Goal: Information Seeking & Learning: Learn about a topic

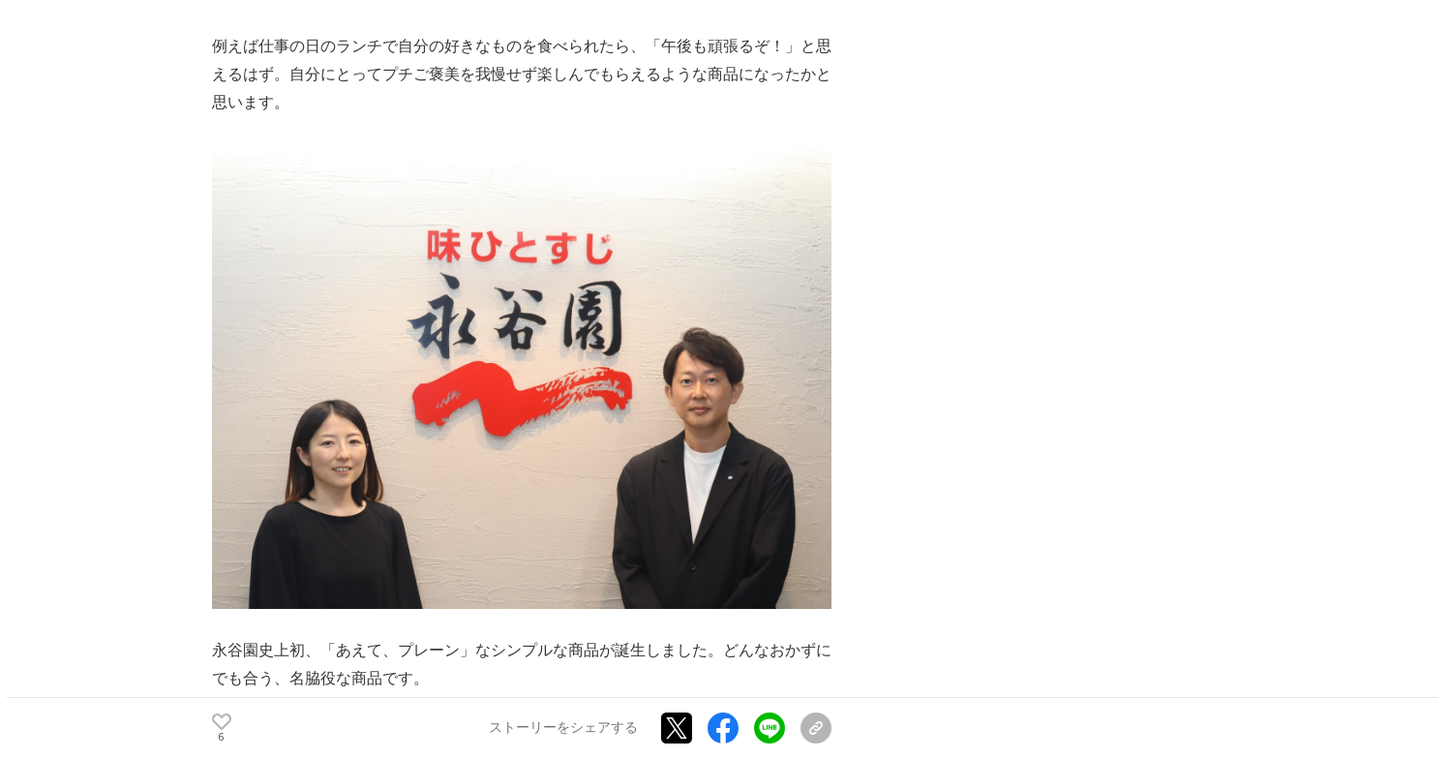
scroll to position [10342, 0]
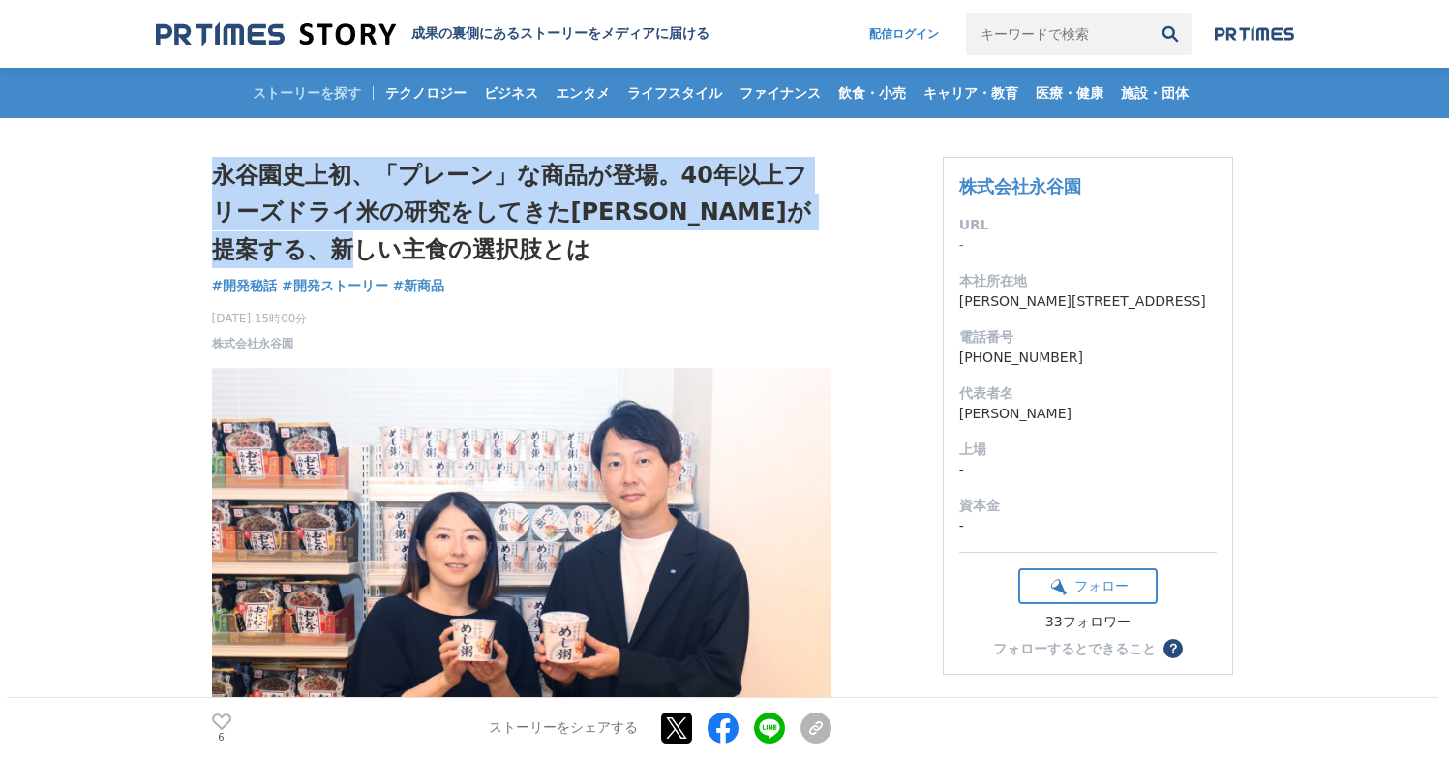
drag, startPoint x: 213, startPoint y: 175, endPoint x: 441, endPoint y: 255, distance: 242.1
click at [441, 255] on h1 "永谷園史上初、「プレーン」な商品が登場。40年以上フリーズドライ米の研究をしてきた[PERSON_NAME]が提案する、新しい主食の選択肢とは" at bounding box center [521, 212] width 619 height 111
copy h1 "永谷園史上初、「プレーン」な商品が登場。40年以上フリーズドライ米の研究をしてきた[PERSON_NAME]が提案する、新しい主食の選択肢とは"
